Goal: Obtain resource: Download file/media

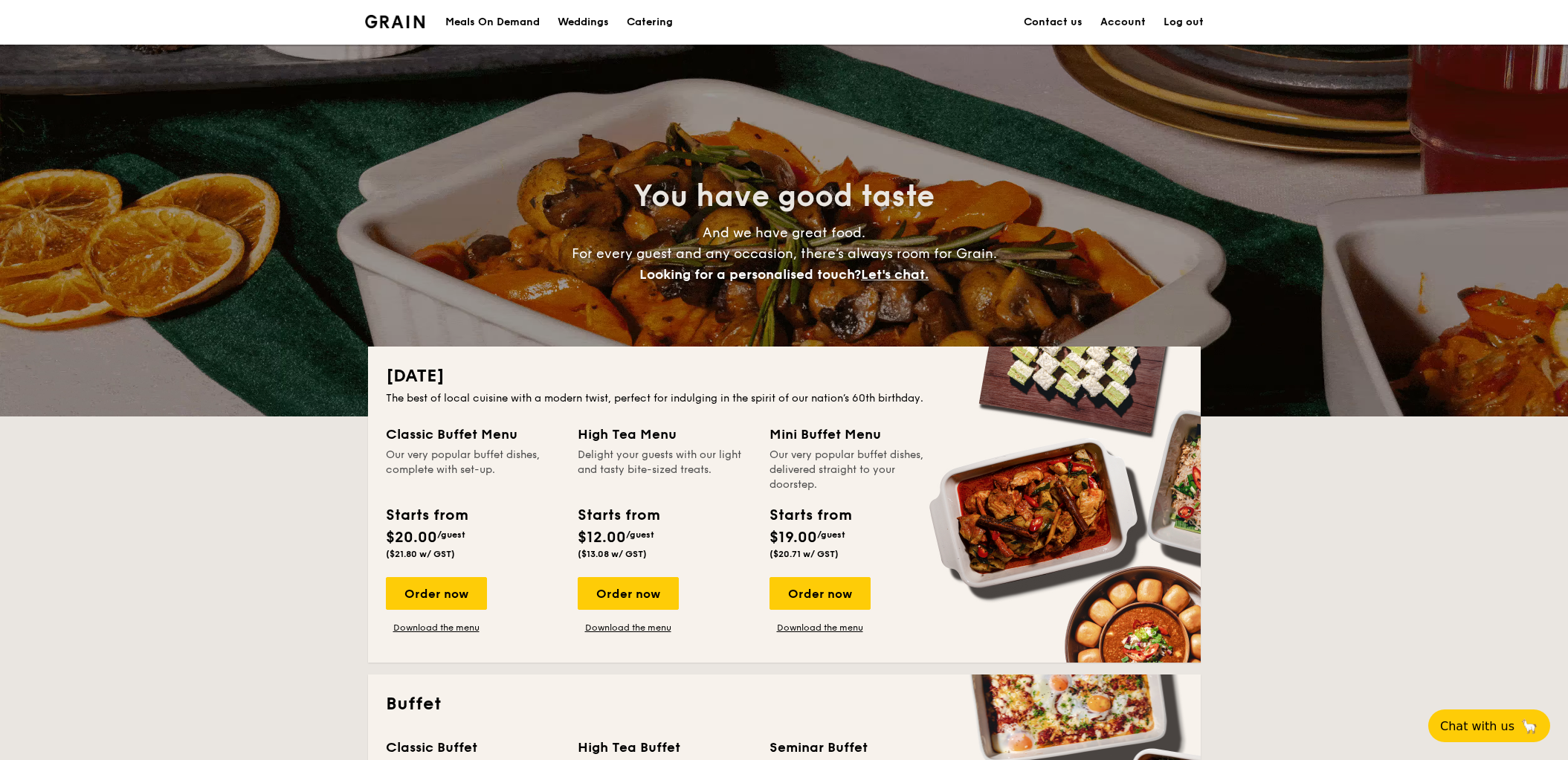
click at [481, 20] on div "Meals On Demand" at bounding box center [493, 22] width 94 height 45
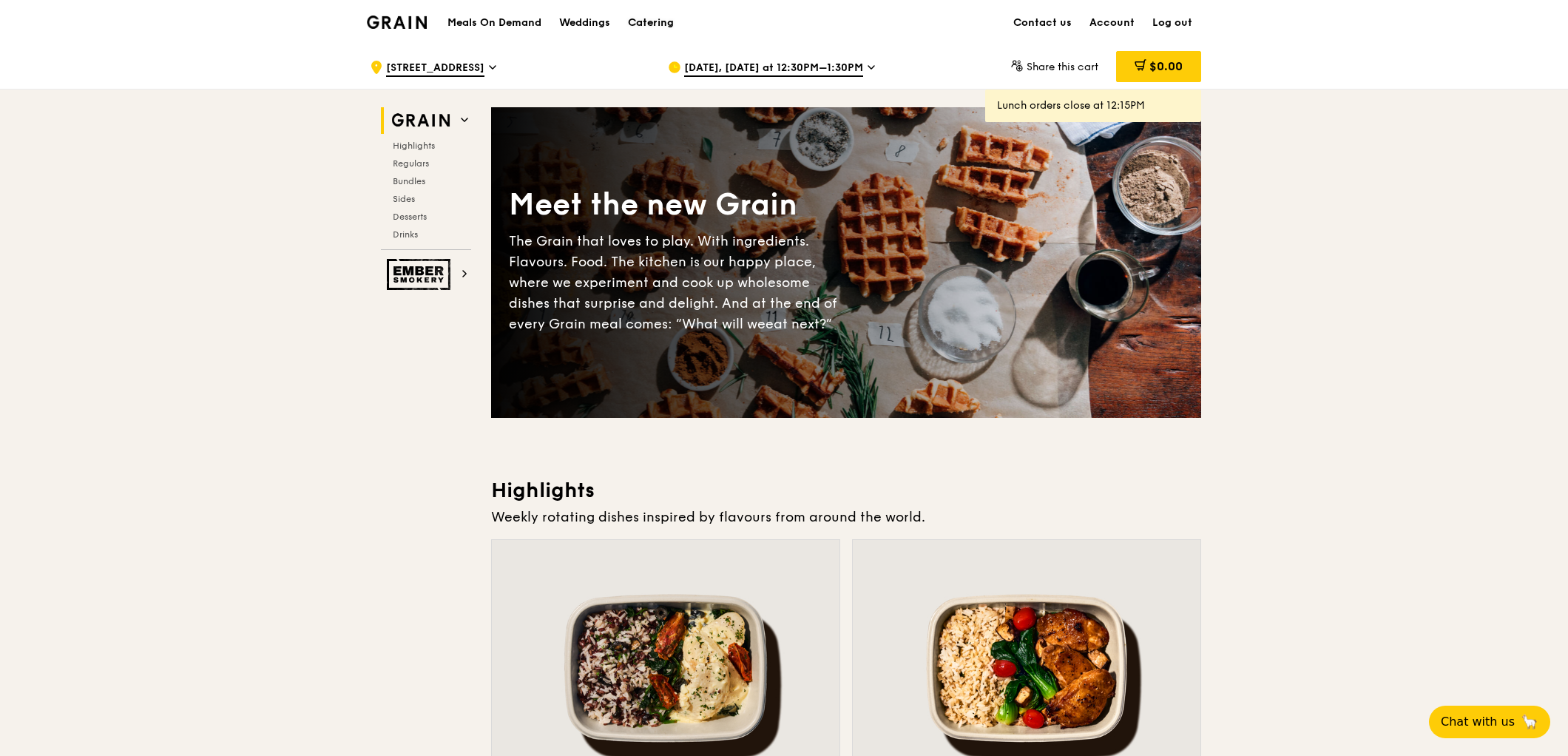
click at [659, 21] on div "Catering" at bounding box center [651, 23] width 46 height 45
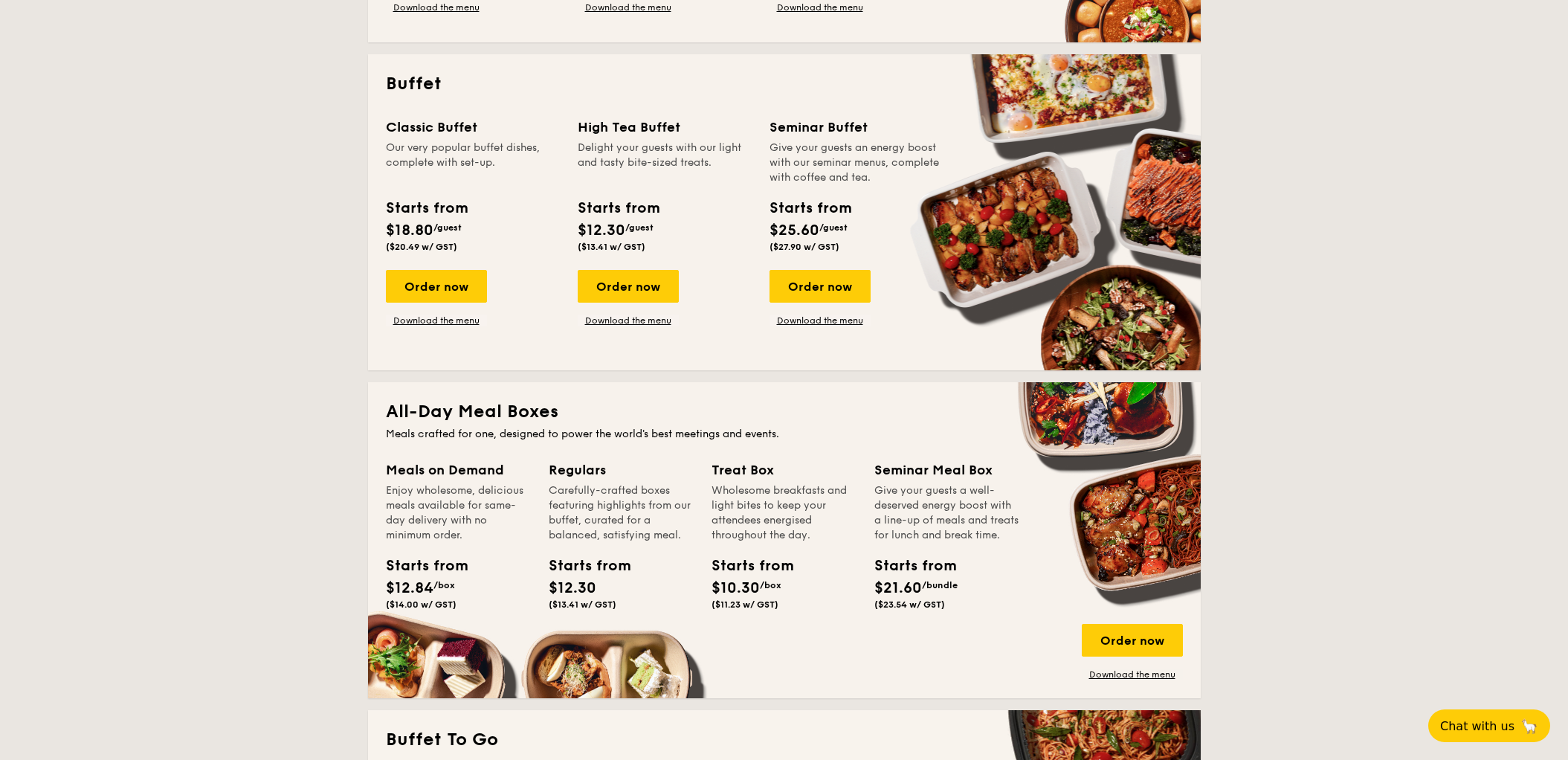
scroll to position [661, 0]
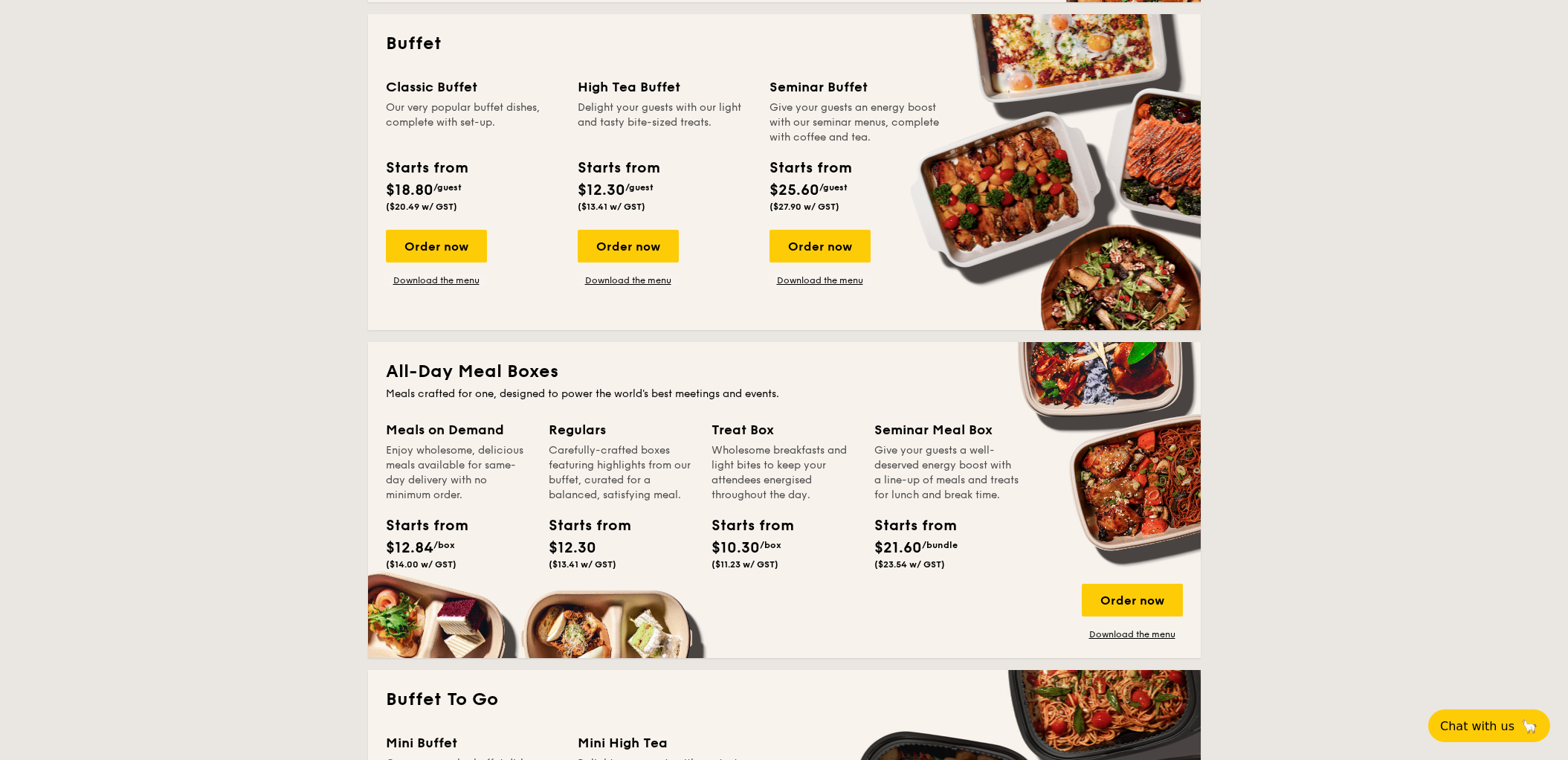
click at [821, 91] on div "Seminar Buffet" at bounding box center [856, 87] width 174 height 21
click at [823, 282] on link "Download the menu" at bounding box center [820, 280] width 101 height 12
